Goal: Task Accomplishment & Management: Use online tool/utility

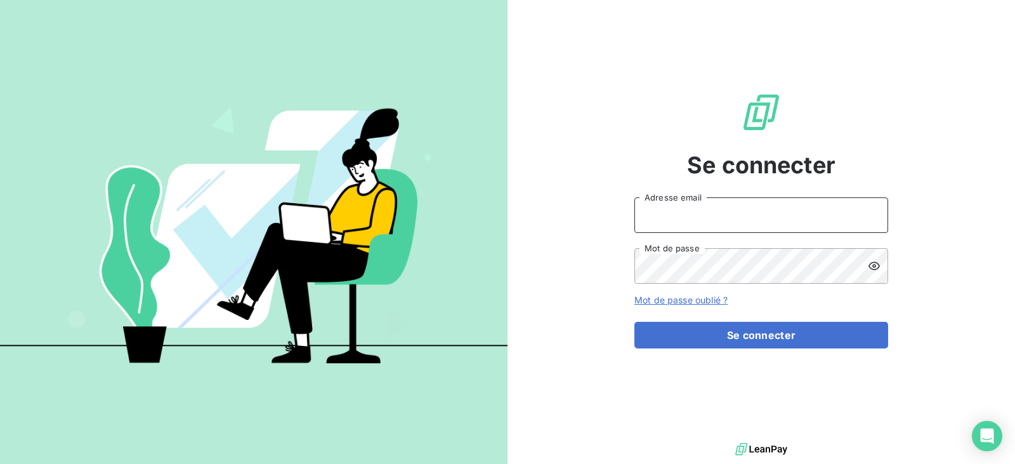
type input "[EMAIL_ADDRESS][DOMAIN_NAME]"
click at [745, 218] on input "[EMAIL_ADDRESS][DOMAIN_NAME]" at bounding box center [762, 215] width 254 height 36
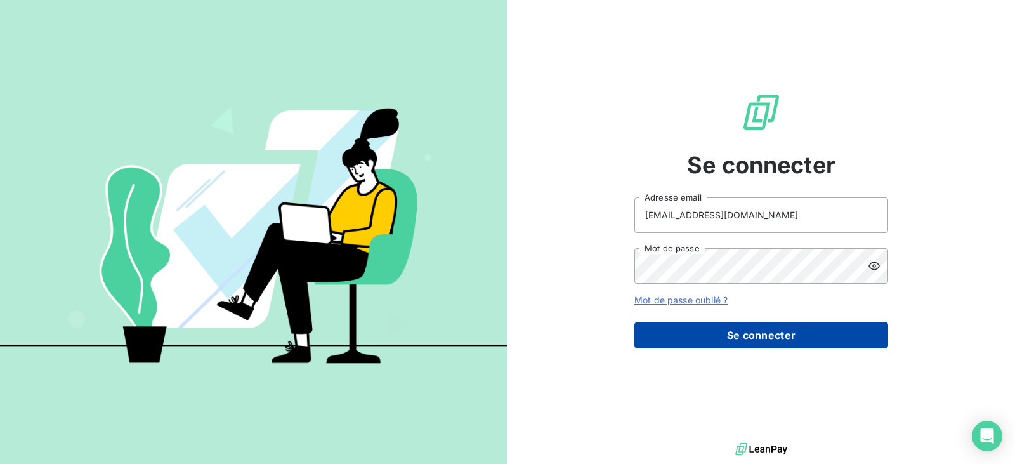
click at [761, 331] on button "Se connecter" at bounding box center [762, 335] width 254 height 27
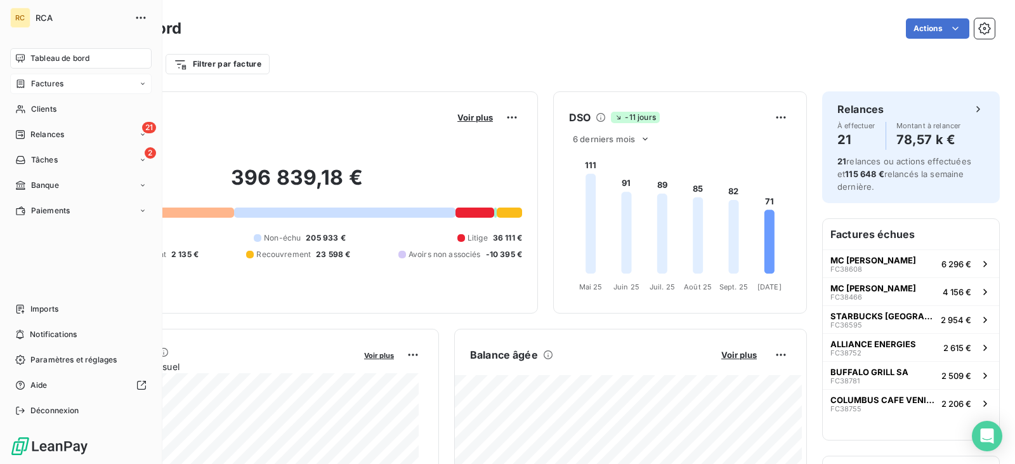
click at [53, 84] on span "Factures" at bounding box center [47, 83] width 32 height 11
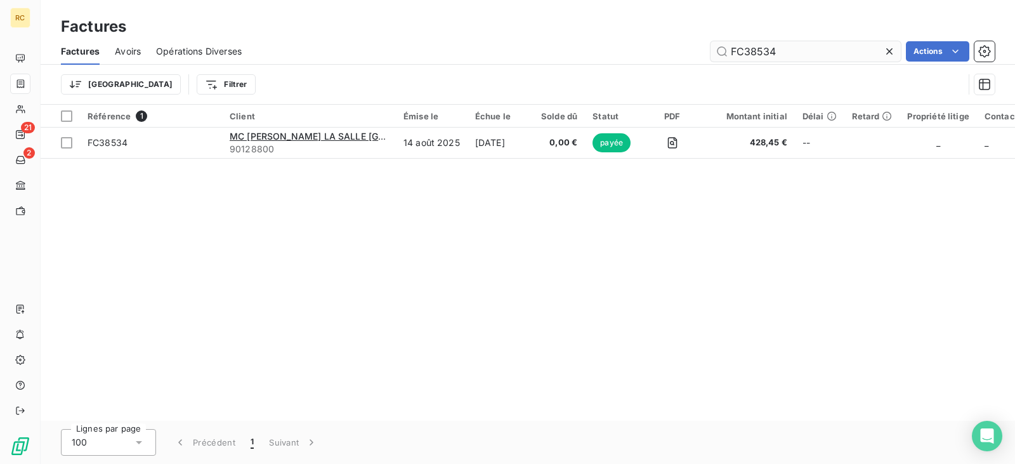
click at [790, 52] on input "FC38534" at bounding box center [806, 51] width 190 height 20
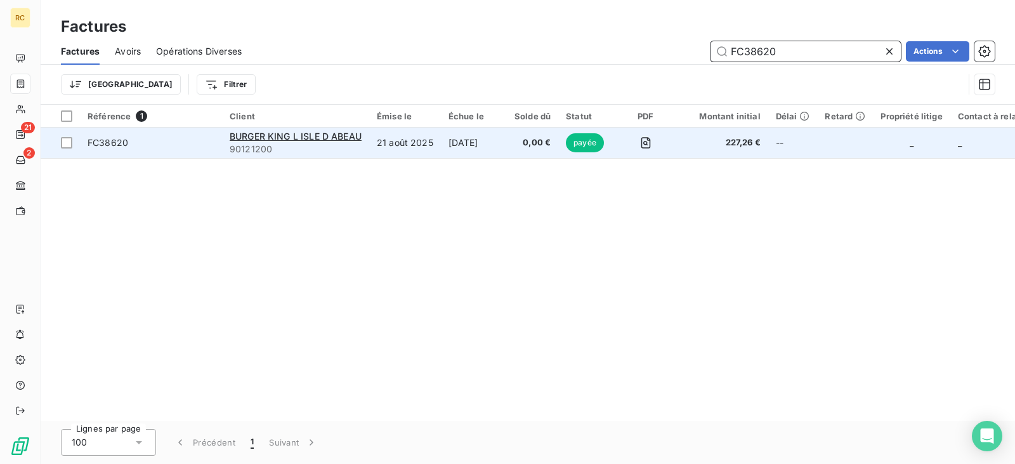
type input "FC38620"
click at [183, 150] on td "FC38620" at bounding box center [151, 143] width 142 height 30
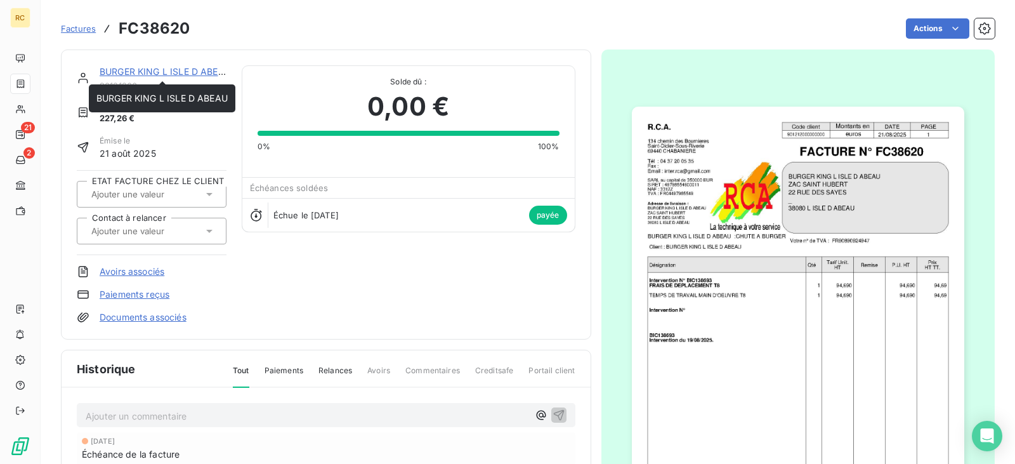
click at [176, 67] on link "BURGER KING L ISLE D ABEAU" at bounding box center [165, 71] width 131 height 11
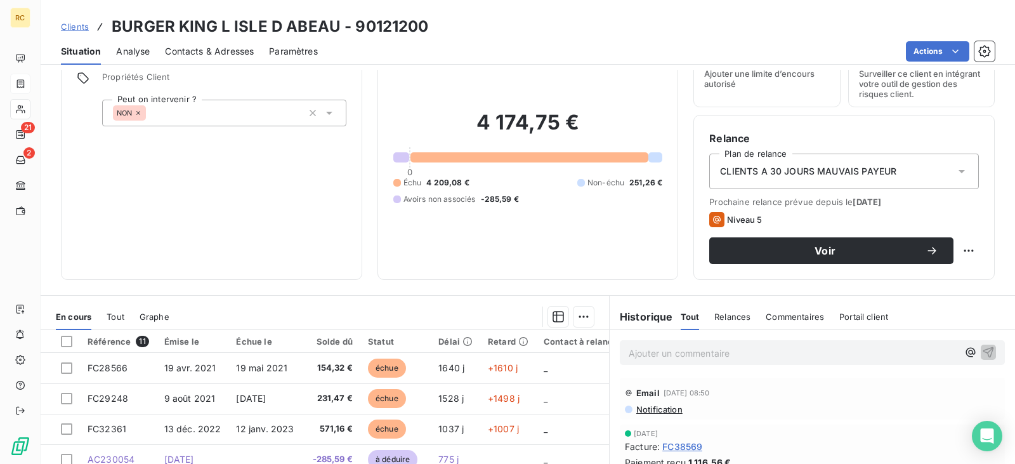
scroll to position [206, 0]
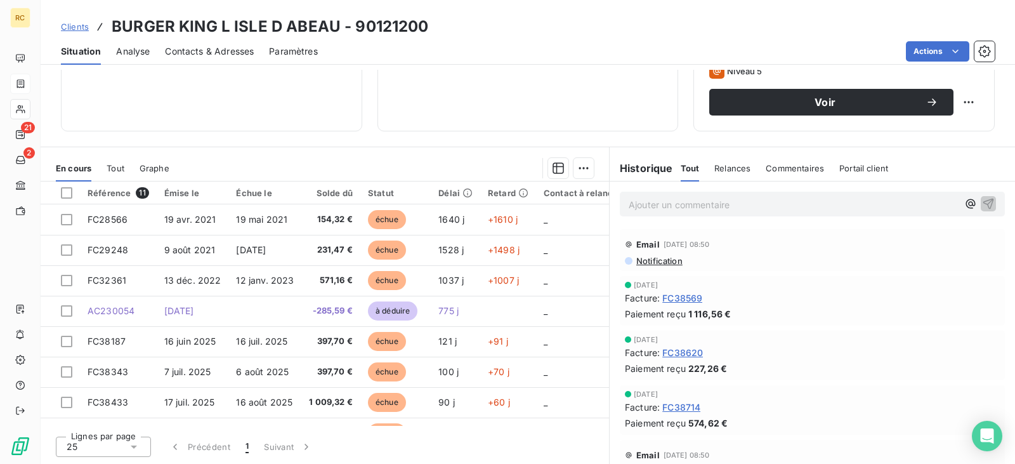
click at [260, 23] on h3 "BURGER KING L ISLE D ABEAU - 90121200" at bounding box center [270, 26] width 317 height 23
